Goal: Communication & Community: Share content

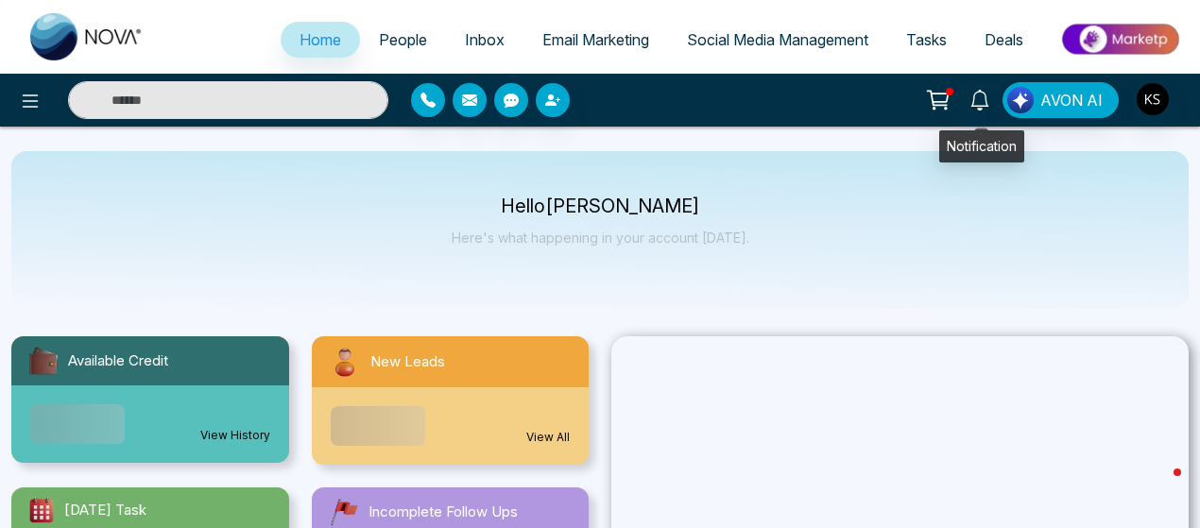
select select "*"
click at [985, 100] on icon at bounding box center [980, 100] width 21 height 21
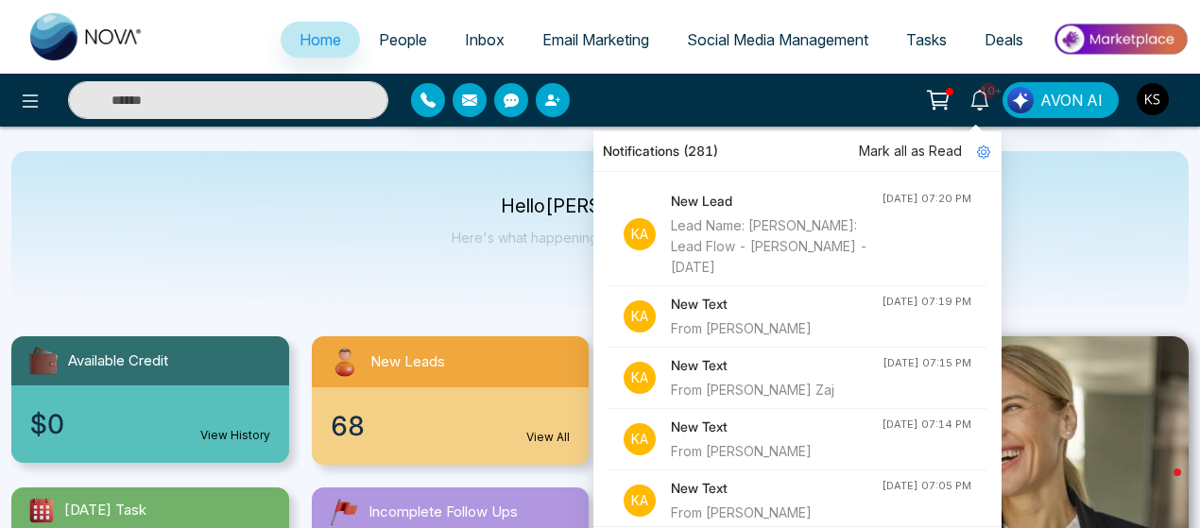
click at [738, 382] on div "From [PERSON_NAME] Zaj" at bounding box center [777, 390] width 212 height 21
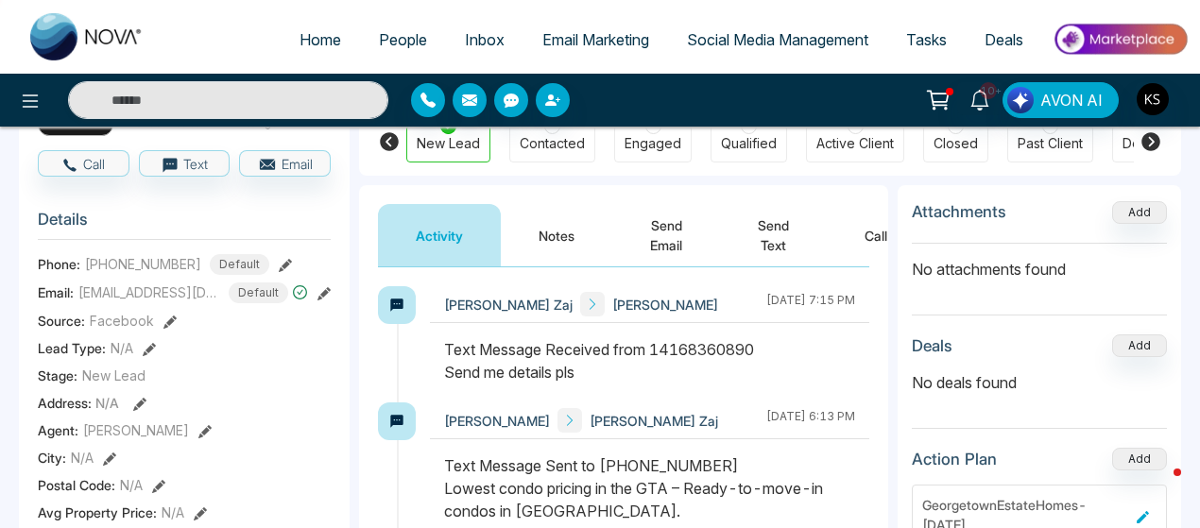
scroll to position [38, 0]
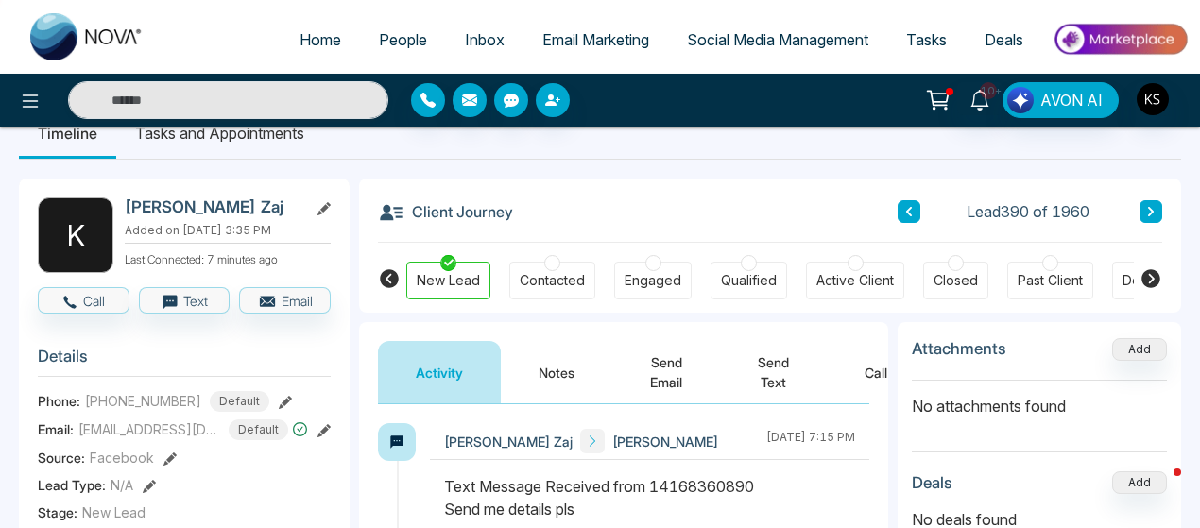
click at [763, 359] on button "Send Text" at bounding box center [773, 372] width 107 height 62
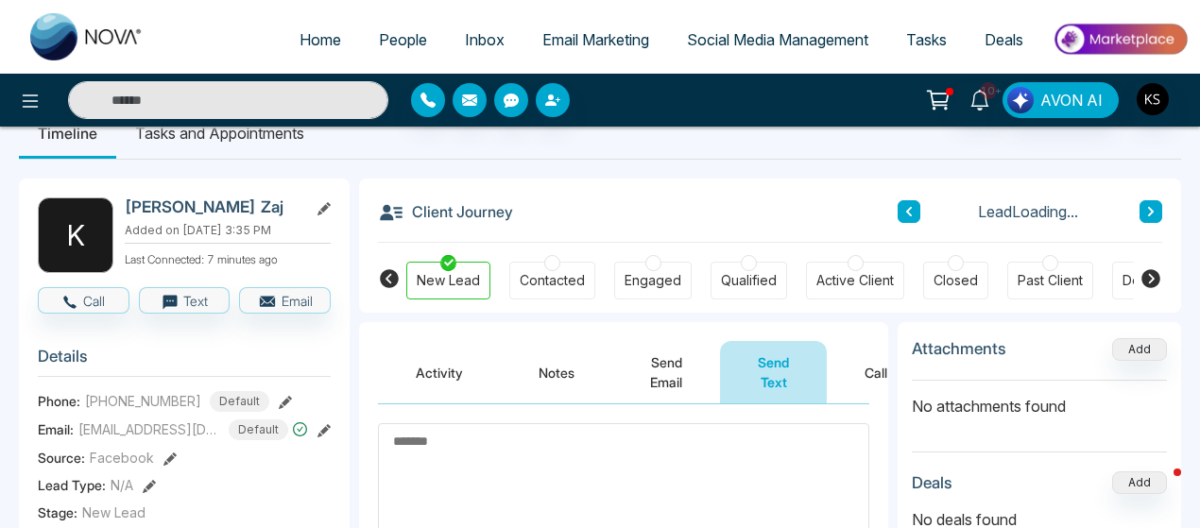
click at [506, 447] on textarea at bounding box center [624, 481] width 492 height 116
click at [509, 458] on textarea "*******" at bounding box center [619, 480] width 482 height 115
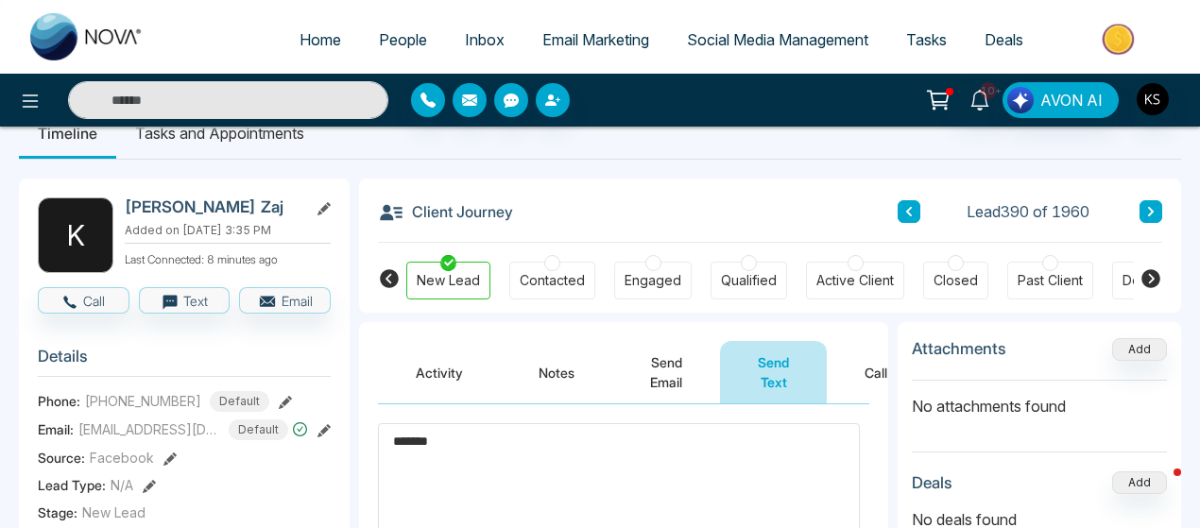
click at [474, 438] on textarea "*******" at bounding box center [619, 480] width 482 height 115
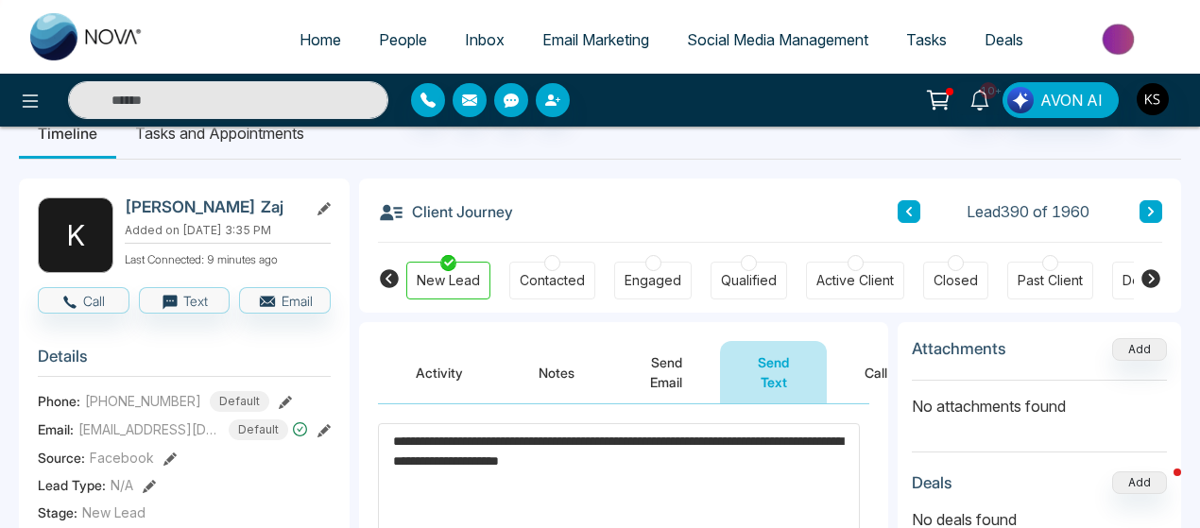
paste textarea "**********"
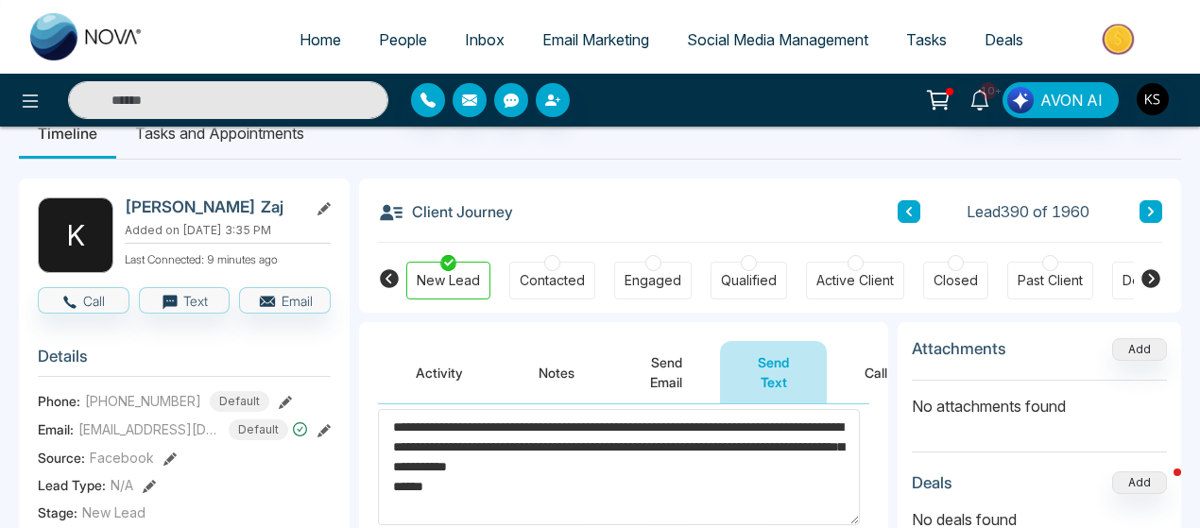
scroll to position [200, 0]
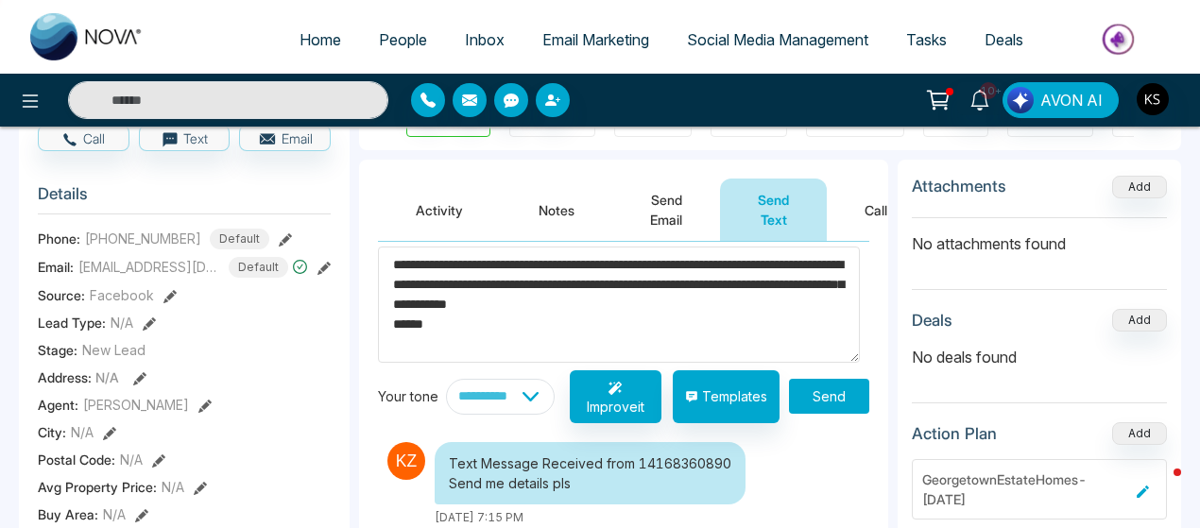
click at [625, 321] on textarea "**********" at bounding box center [619, 304] width 482 height 115
click at [723, 283] on textarea "**********" at bounding box center [619, 304] width 482 height 115
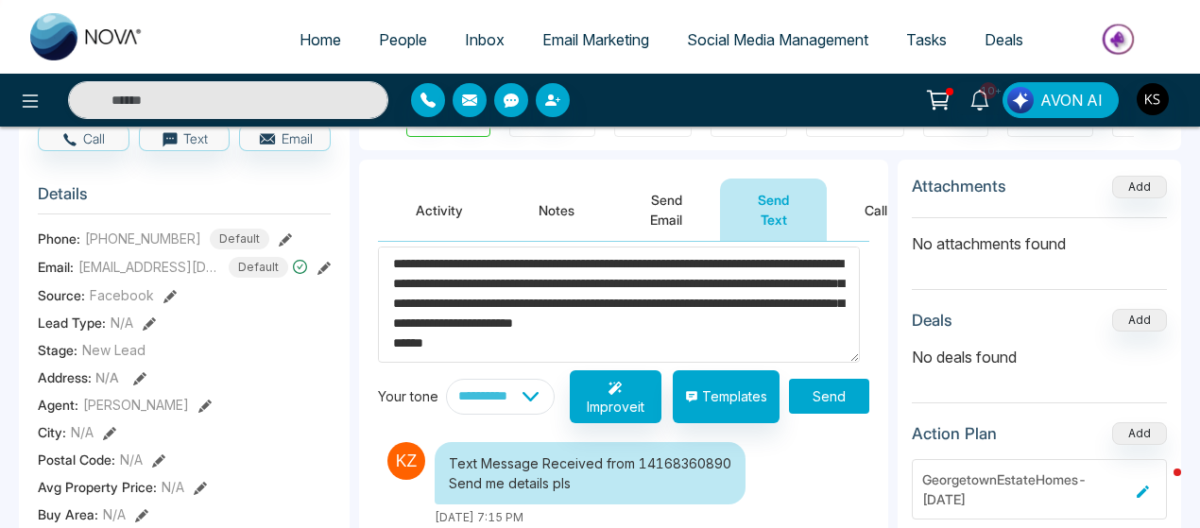
scroll to position [40, 0]
click at [429, 347] on textarea "**********" at bounding box center [619, 304] width 482 height 115
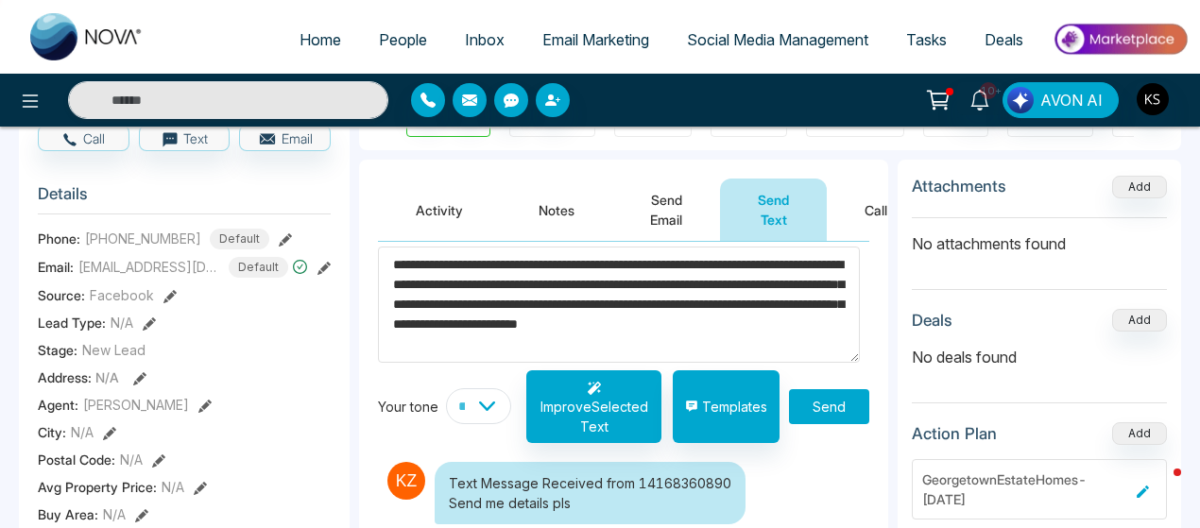
scroll to position [0, 0]
type textarea "**********"
click at [828, 400] on button "Send" at bounding box center [829, 406] width 80 height 35
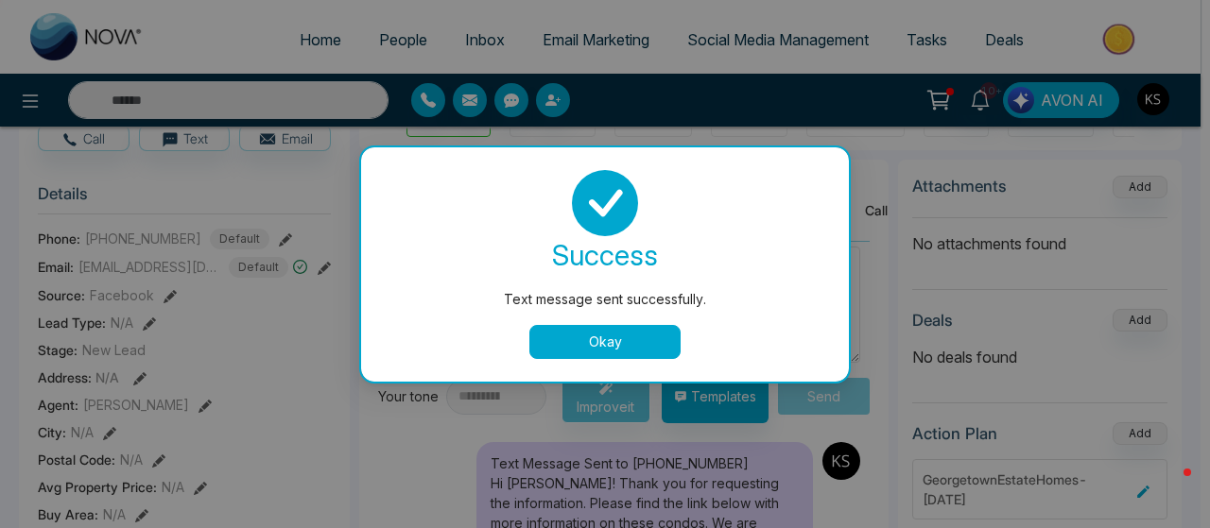
click at [561, 349] on button "Okay" at bounding box center [604, 342] width 151 height 34
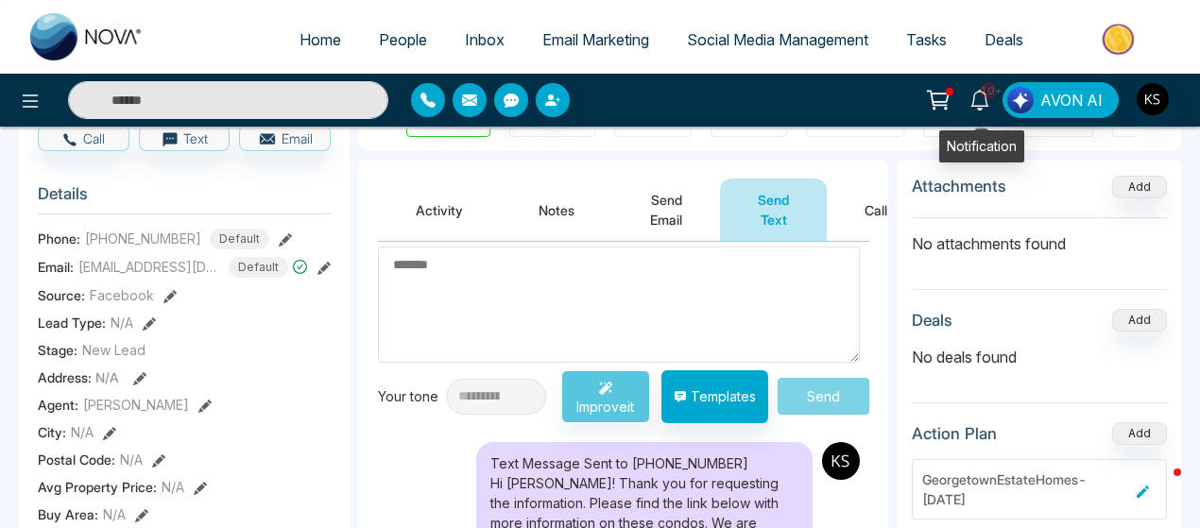
drag, startPoint x: 979, startPoint y: 108, endPoint x: 985, endPoint y: 99, distance: 10.2
click at [985, 99] on icon at bounding box center [980, 100] width 21 height 21
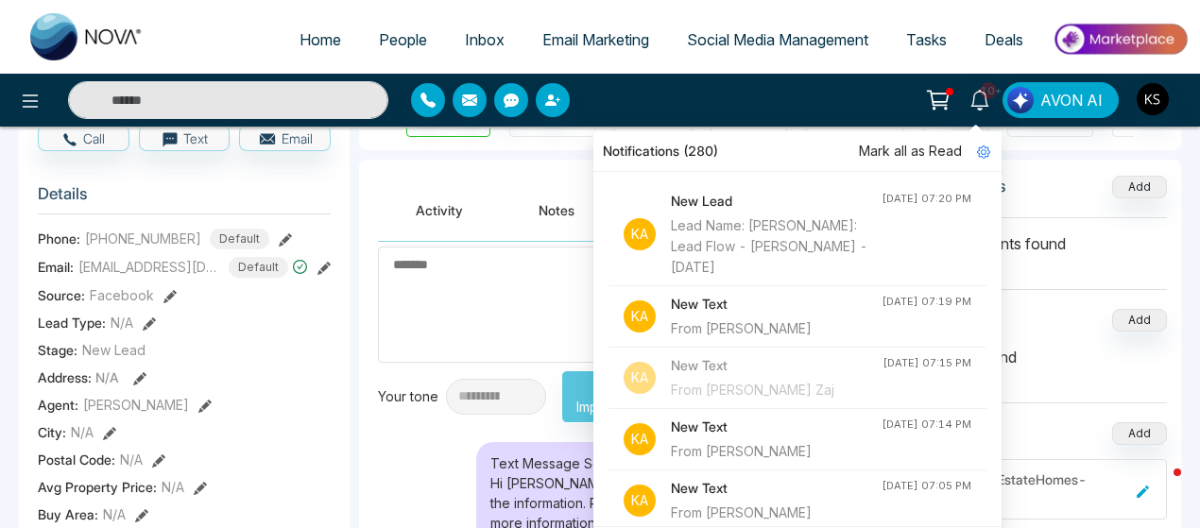
click at [763, 322] on div "From [PERSON_NAME]" at bounding box center [776, 329] width 211 height 21
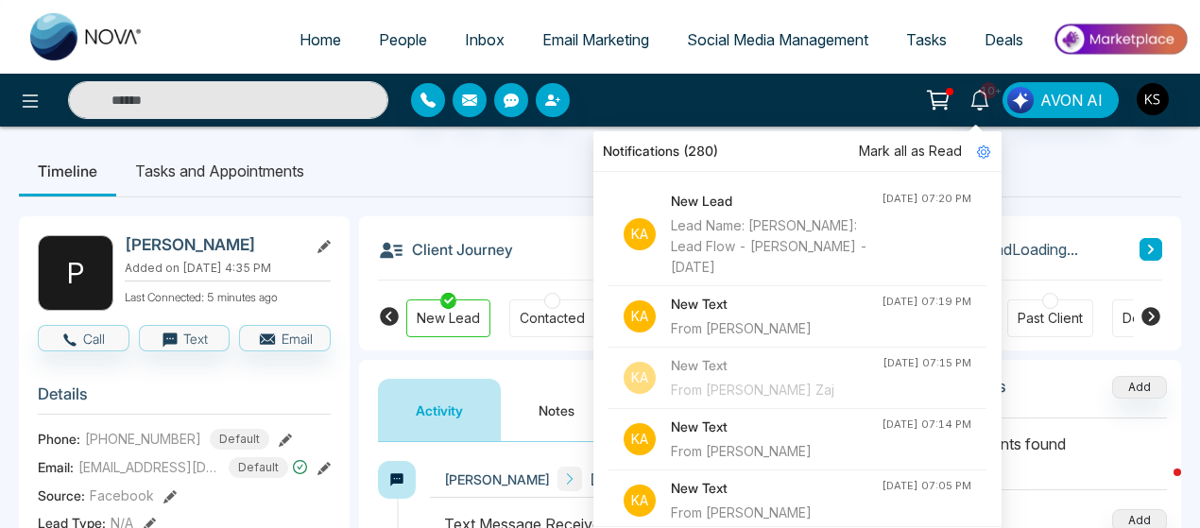
click at [817, 248] on div "Lead Name: [PERSON_NAME]: Lead Flow - [PERSON_NAME] - [DATE]" at bounding box center [776, 247] width 211 height 62
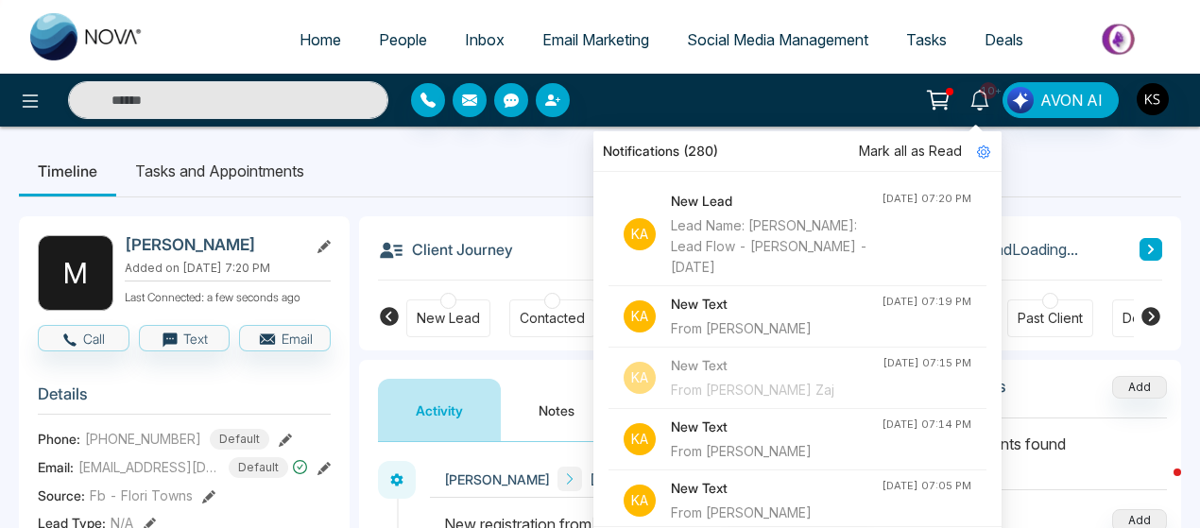
scroll to position [104, 0]
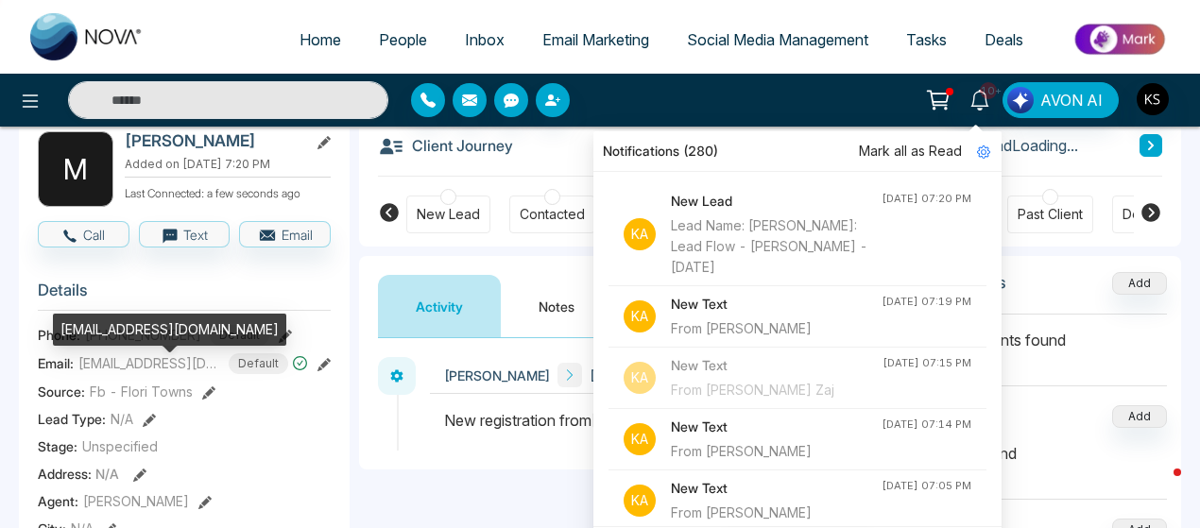
click at [165, 370] on span "[EMAIL_ADDRESS][DOMAIN_NAME]" at bounding box center [149, 364] width 142 height 20
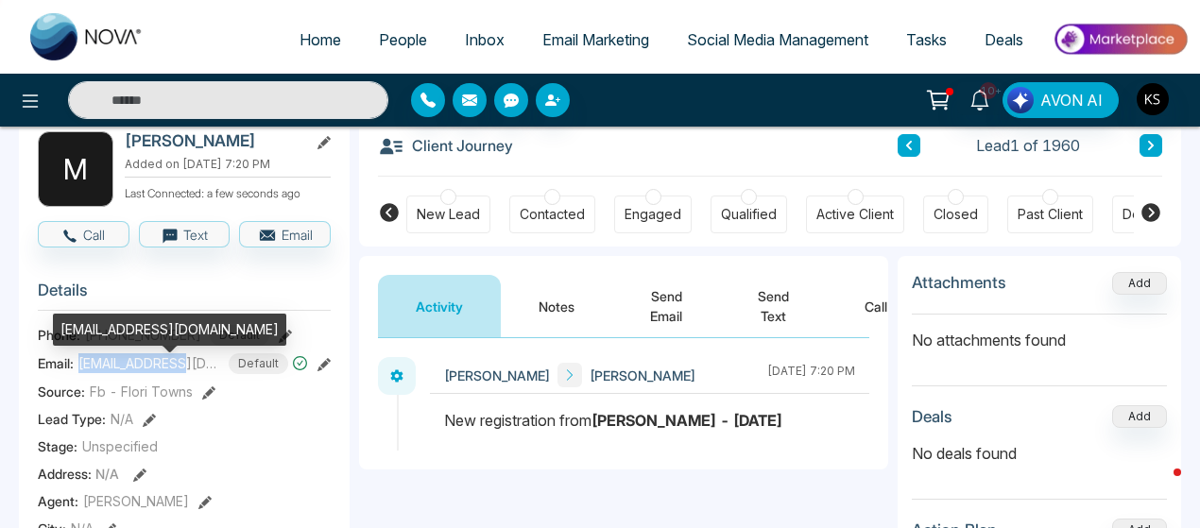
click at [165, 370] on span "[EMAIL_ADDRESS][DOMAIN_NAME]" at bounding box center [149, 364] width 142 height 20
copy span "[EMAIL_ADDRESS][DOMAIN_NAME]"
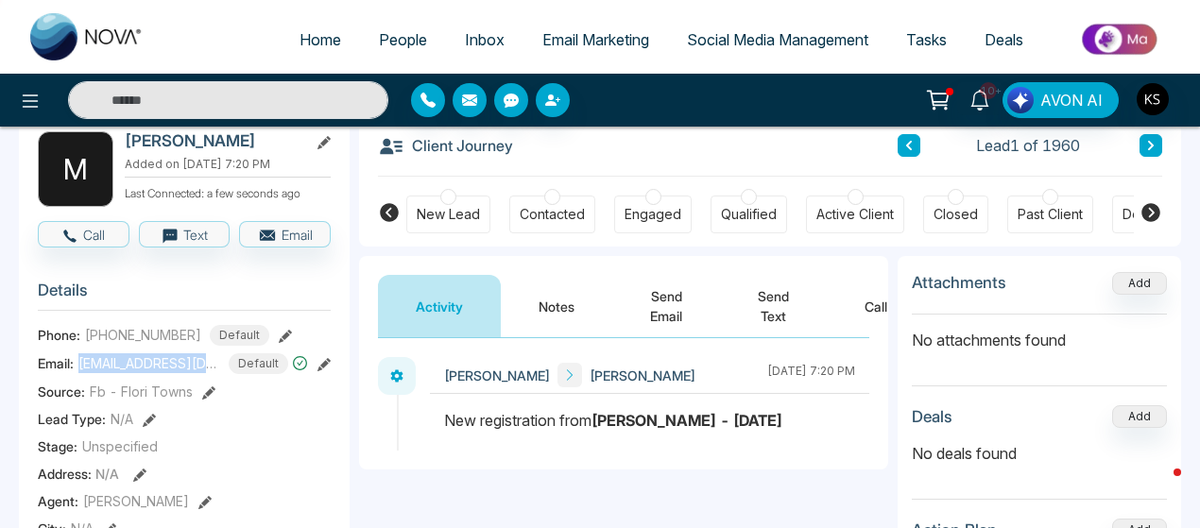
scroll to position [0, 0]
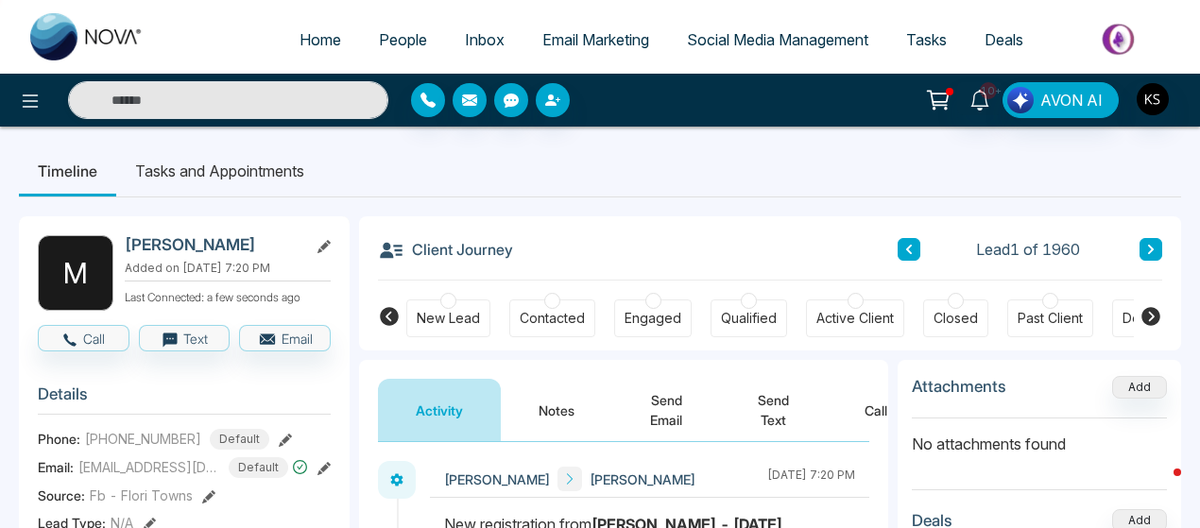
click at [114, 447] on span "[PHONE_NUMBER]" at bounding box center [143, 439] width 116 height 20
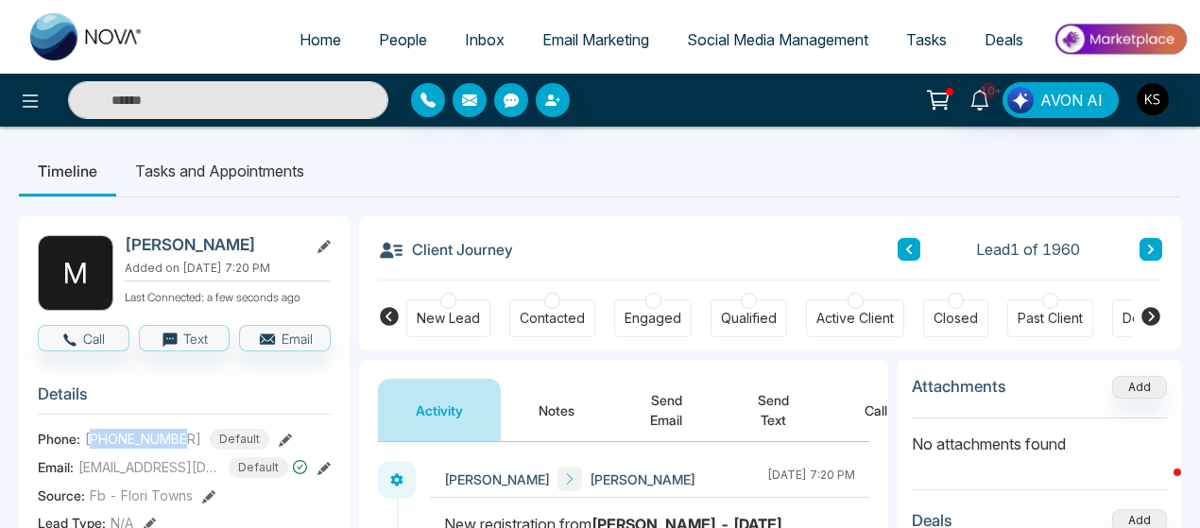
click at [114, 447] on span "[PHONE_NUMBER]" at bounding box center [143, 439] width 116 height 20
copy span "16479200746"
click at [319, 30] on span "Home" at bounding box center [321, 39] width 42 height 19
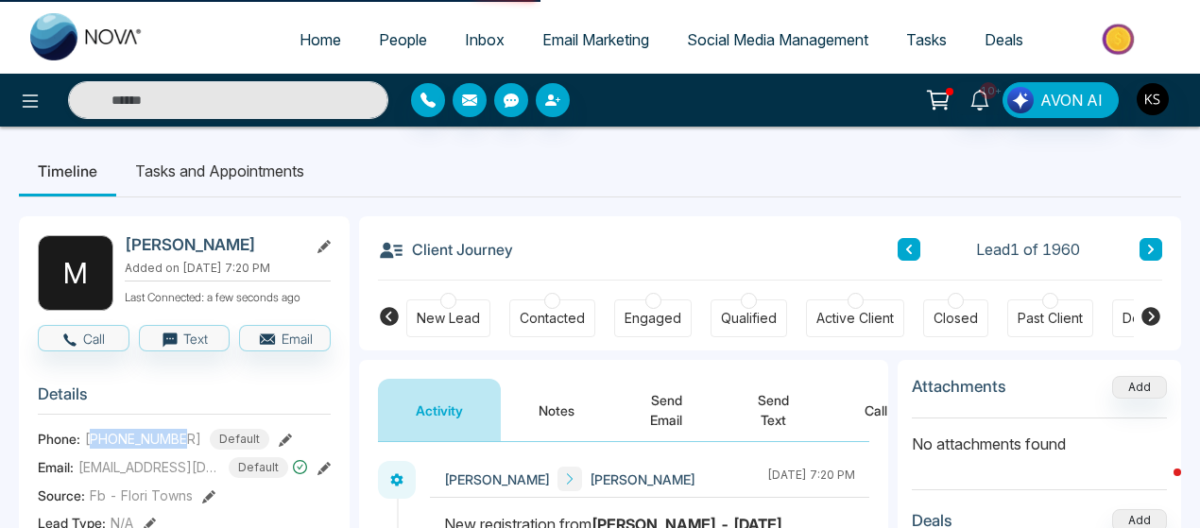
select select "*"
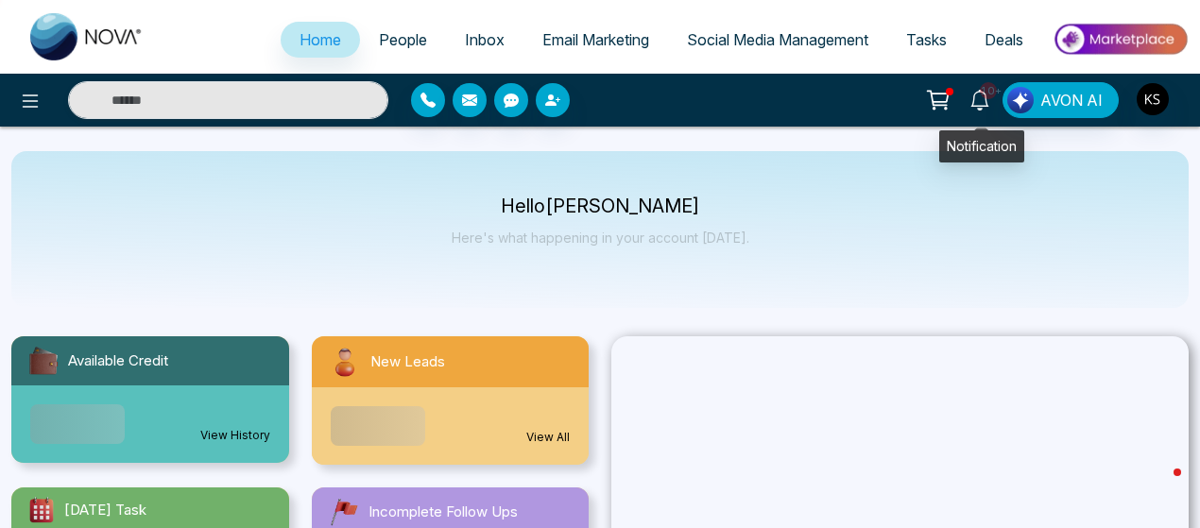
click at [981, 100] on icon at bounding box center [980, 100] width 21 height 21
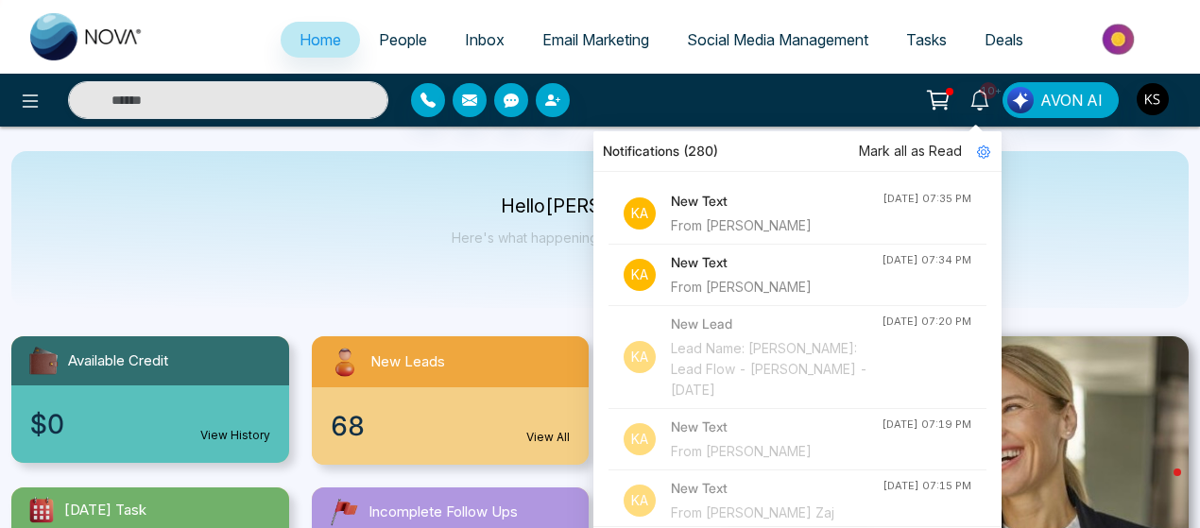
click at [744, 285] on div "From [PERSON_NAME]" at bounding box center [776, 287] width 211 height 21
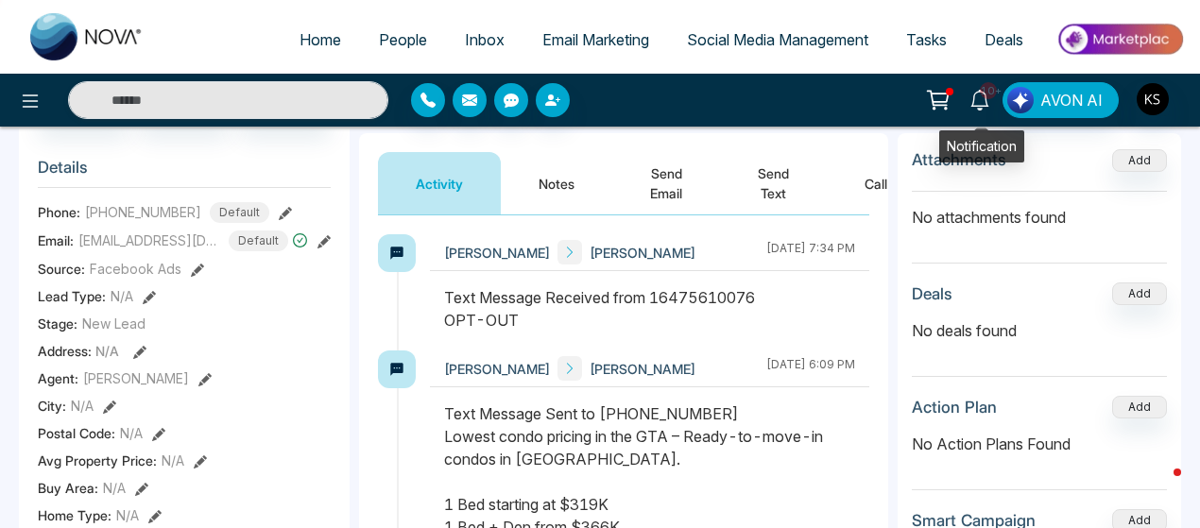
click at [983, 95] on icon at bounding box center [980, 100] width 21 height 21
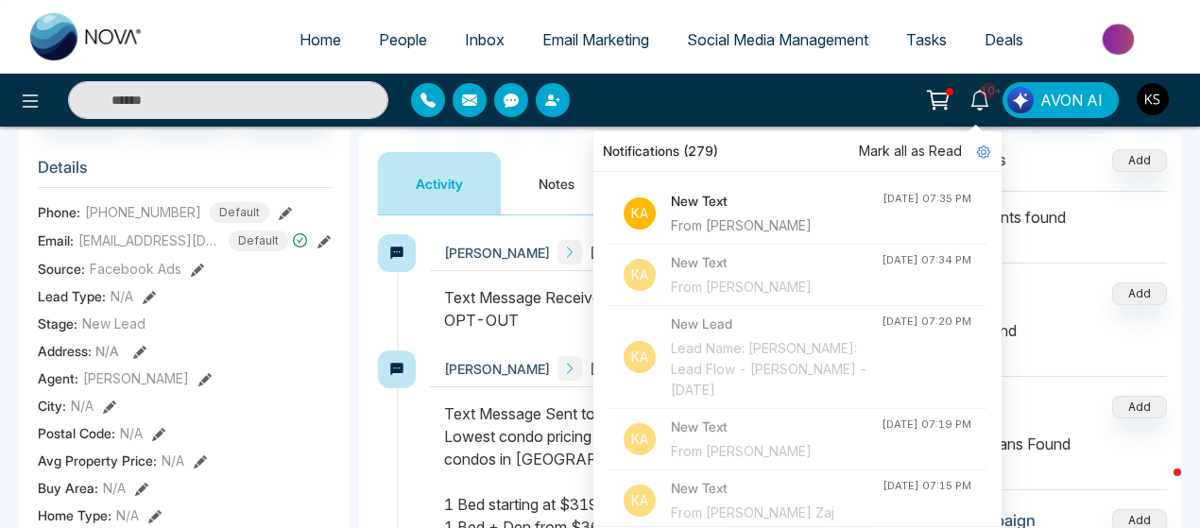
click at [782, 224] on div "From [PERSON_NAME]" at bounding box center [777, 226] width 212 height 21
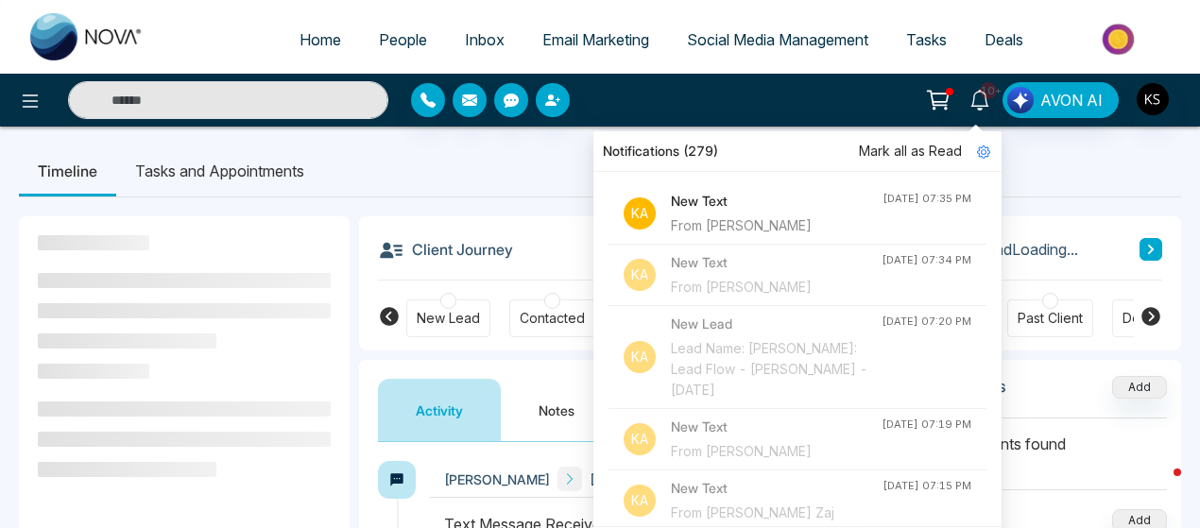
click at [526, 193] on ul "Timeline Tasks and Appointments" at bounding box center [600, 171] width 1163 height 51
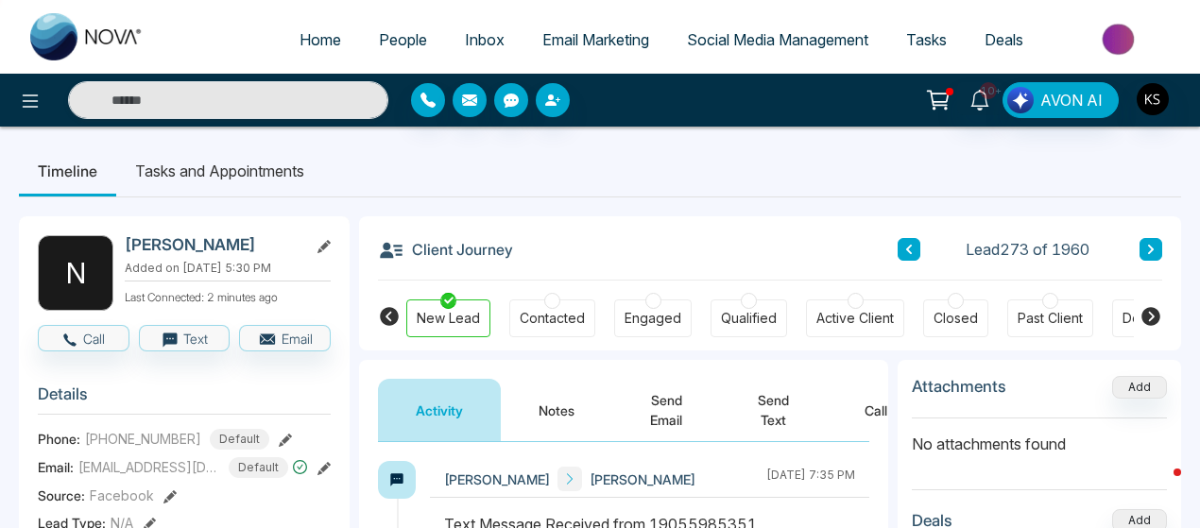
scroll to position [227, 0]
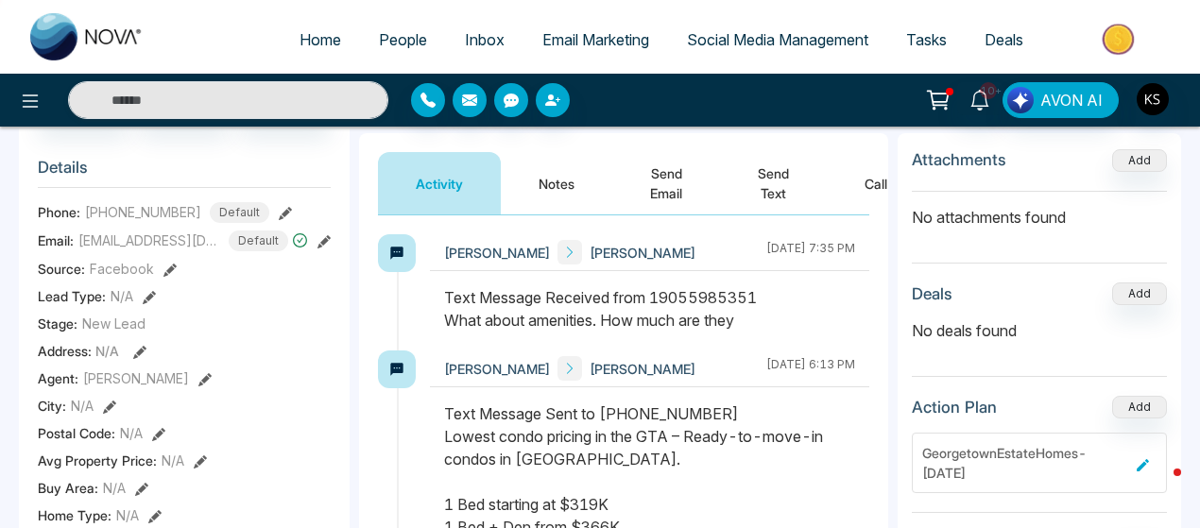
click at [785, 178] on button "Send Text" at bounding box center [773, 183] width 107 height 62
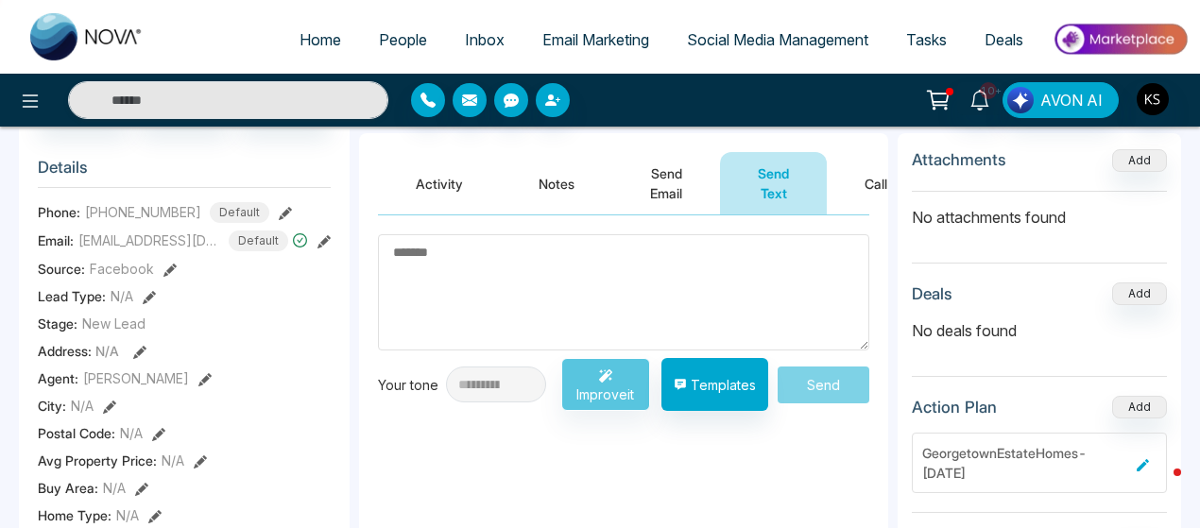
click at [498, 283] on textarea at bounding box center [624, 292] width 492 height 116
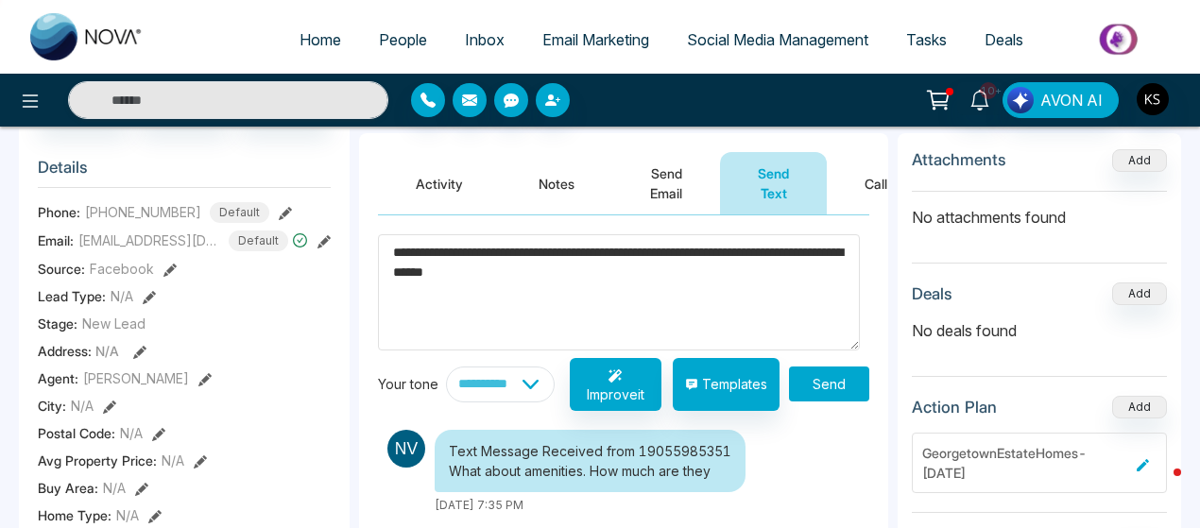
click at [522, 275] on textarea "**********" at bounding box center [619, 291] width 482 height 115
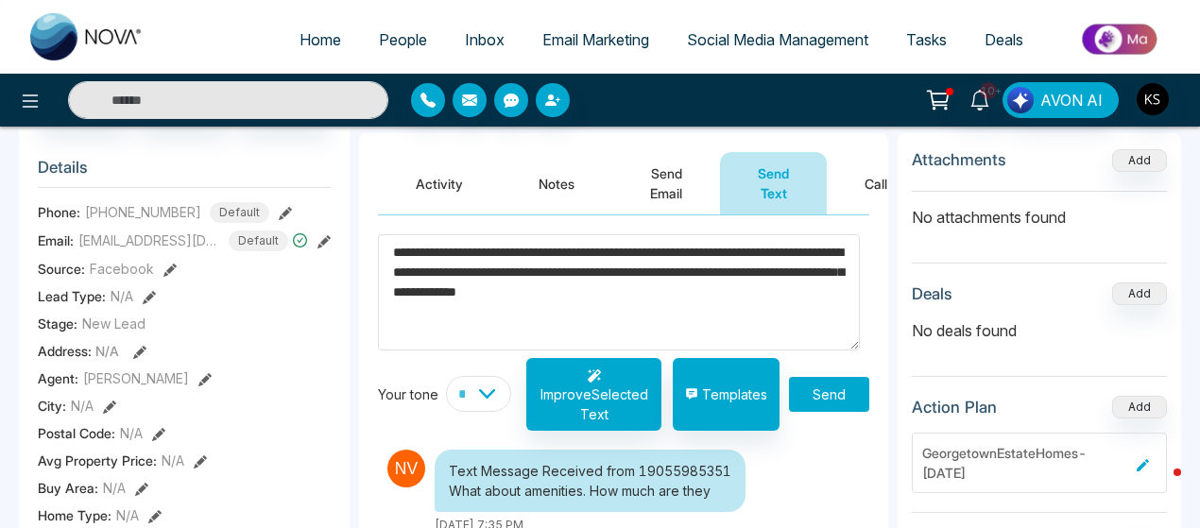
paste textarea "**********"
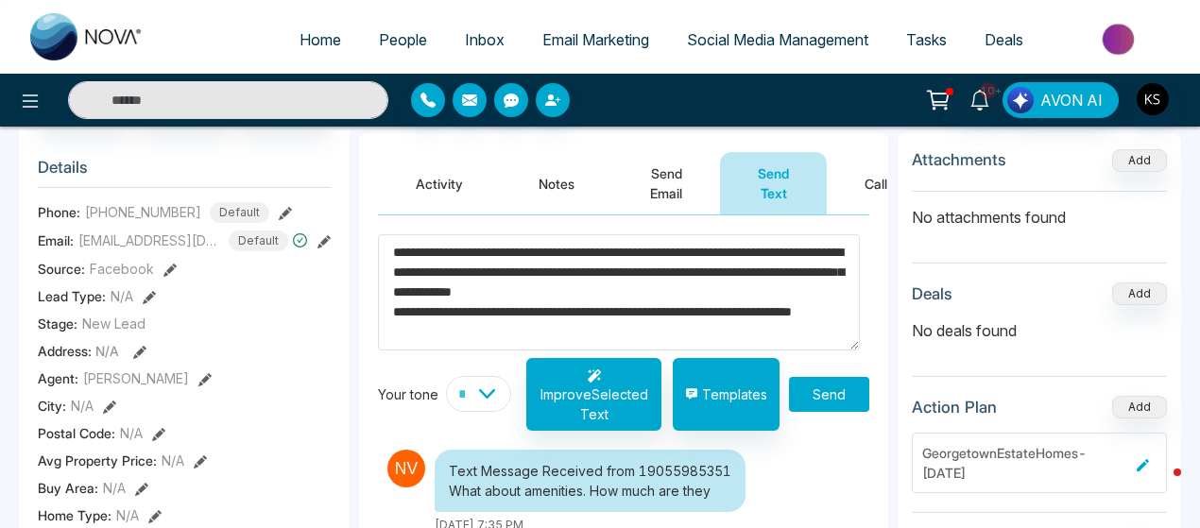
scroll to position [207, 0]
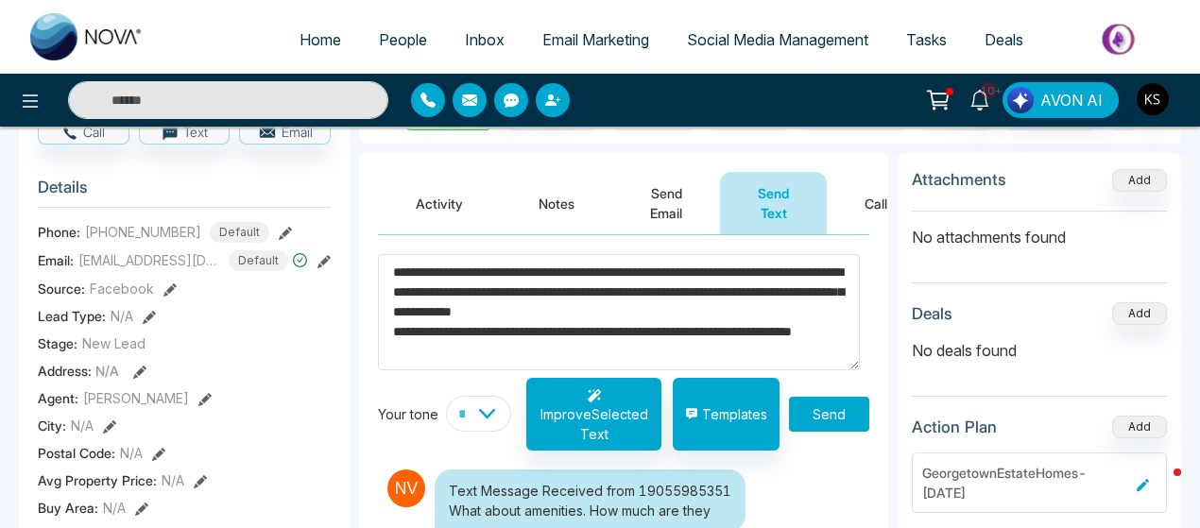
type textarea "**********"
click at [802, 397] on button "Send" at bounding box center [829, 414] width 80 height 35
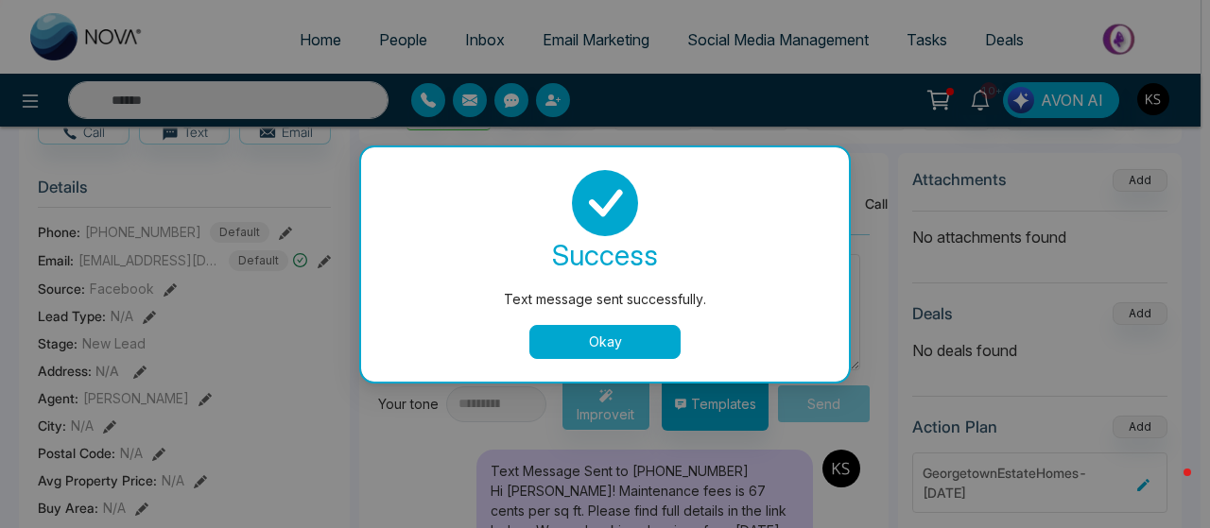
click at [626, 339] on button "Okay" at bounding box center [604, 342] width 151 height 34
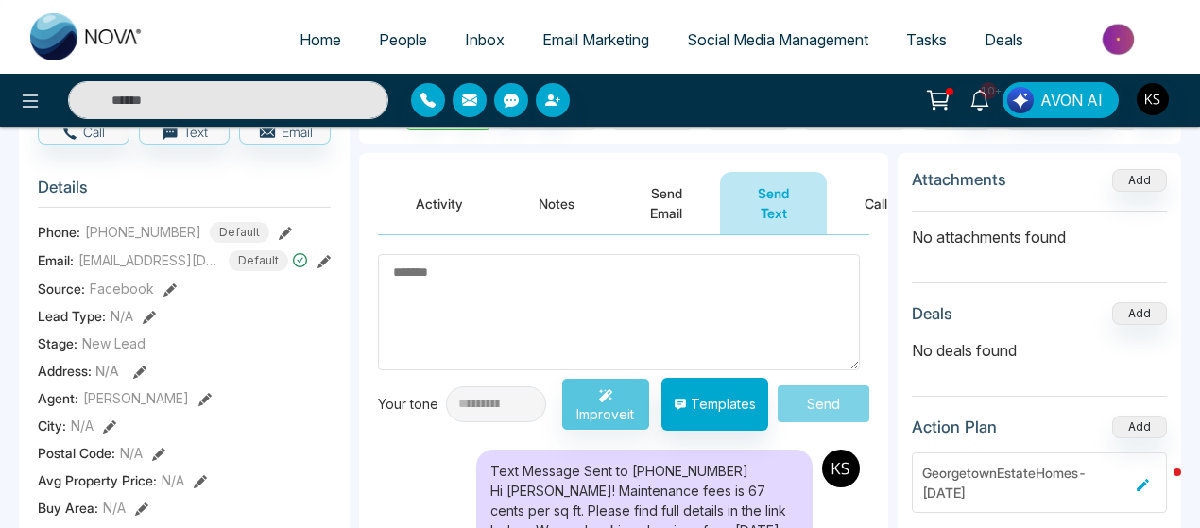
click at [360, 48] on link "People" at bounding box center [403, 40] width 86 height 36
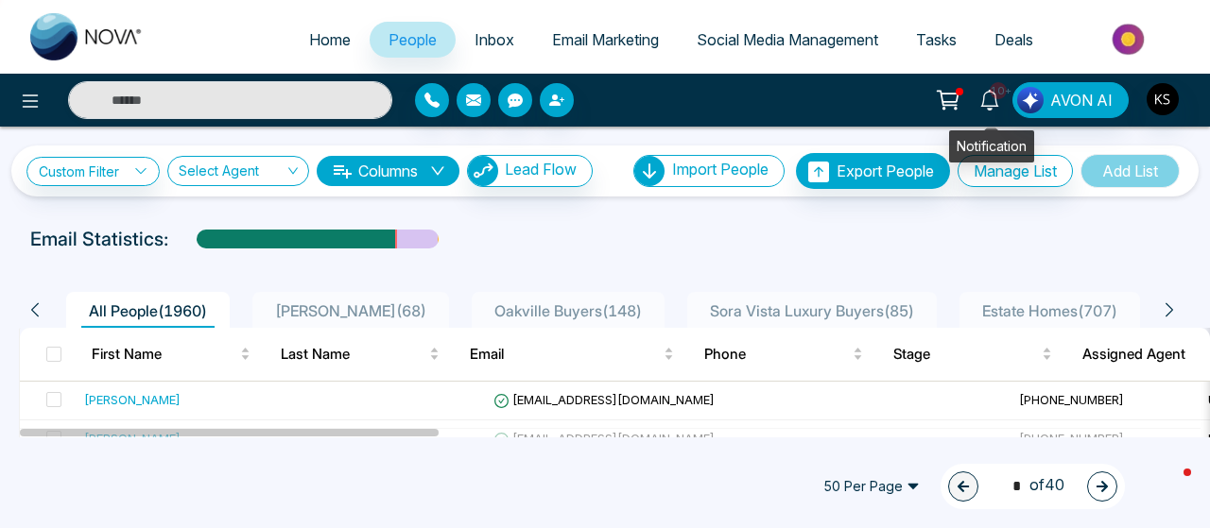
click at [990, 110] on link "10+" at bounding box center [989, 98] width 45 height 33
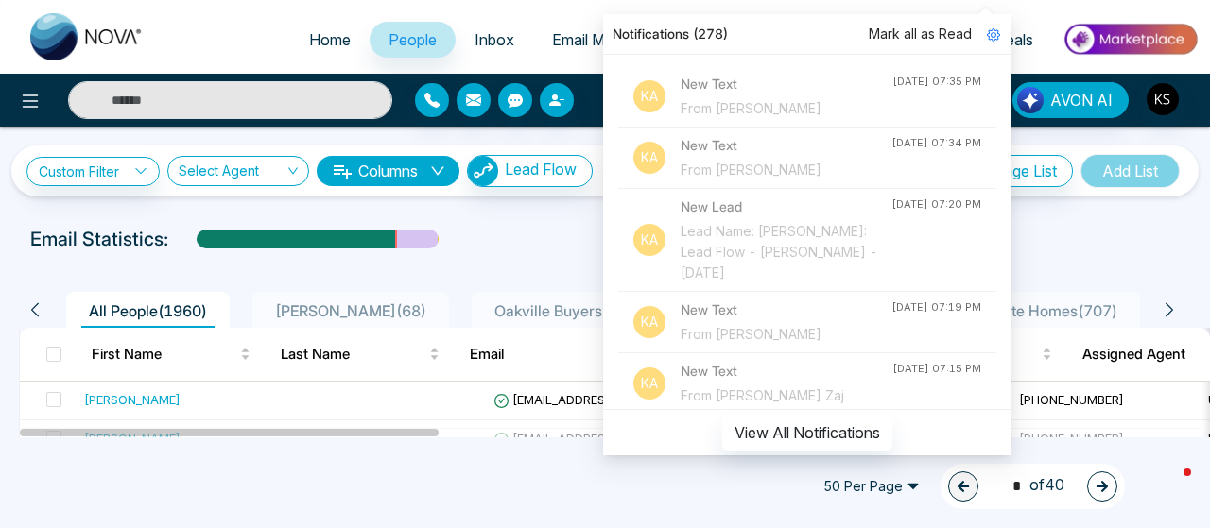
click at [309, 48] on span "Home" at bounding box center [330, 39] width 42 height 19
select select "*"
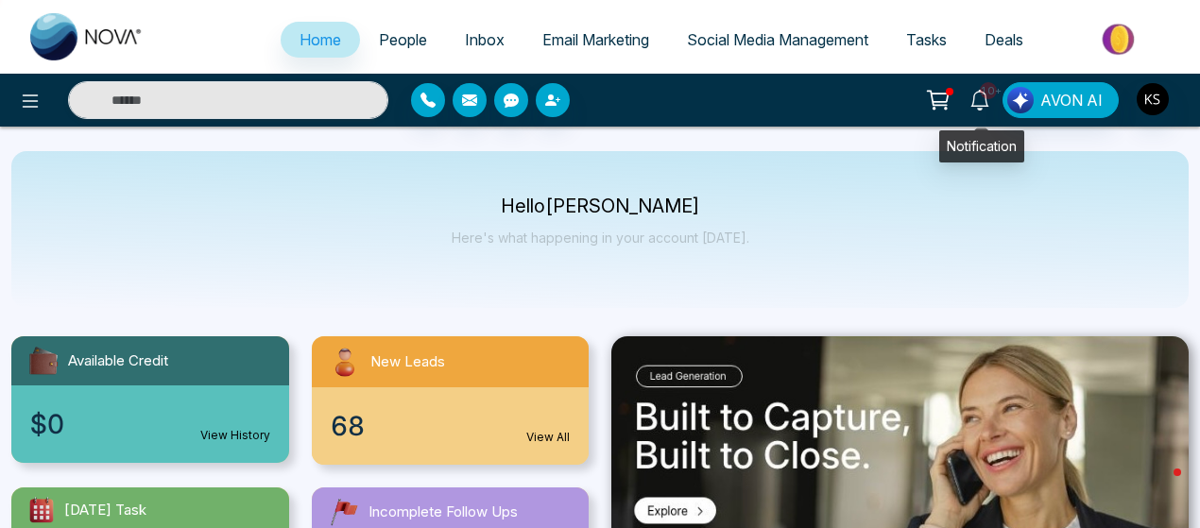
click at [979, 103] on icon at bounding box center [980, 100] width 21 height 21
select select "*"
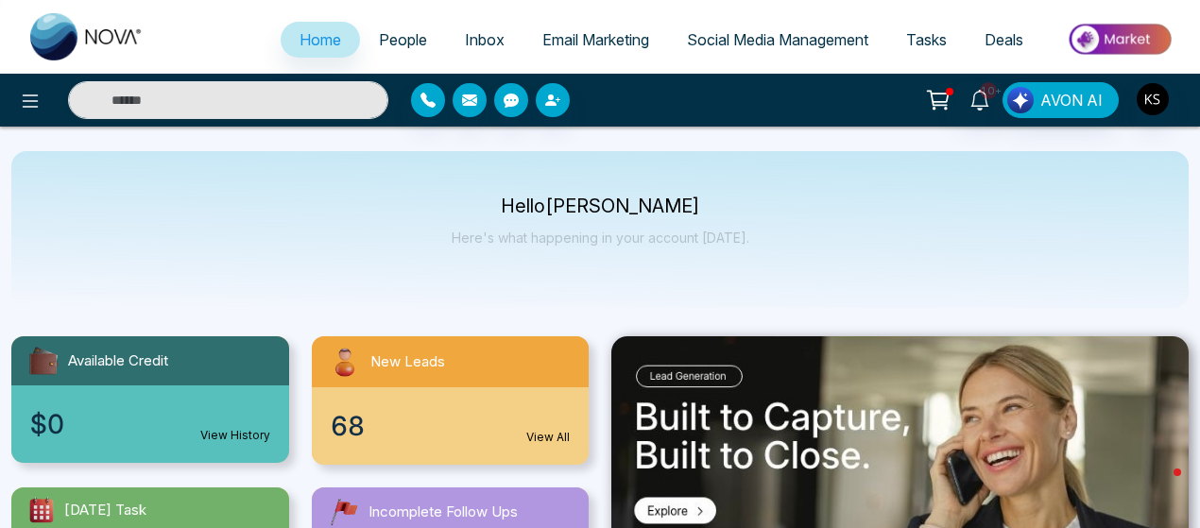
select select "*"
